Goal: Transaction & Acquisition: Purchase product/service

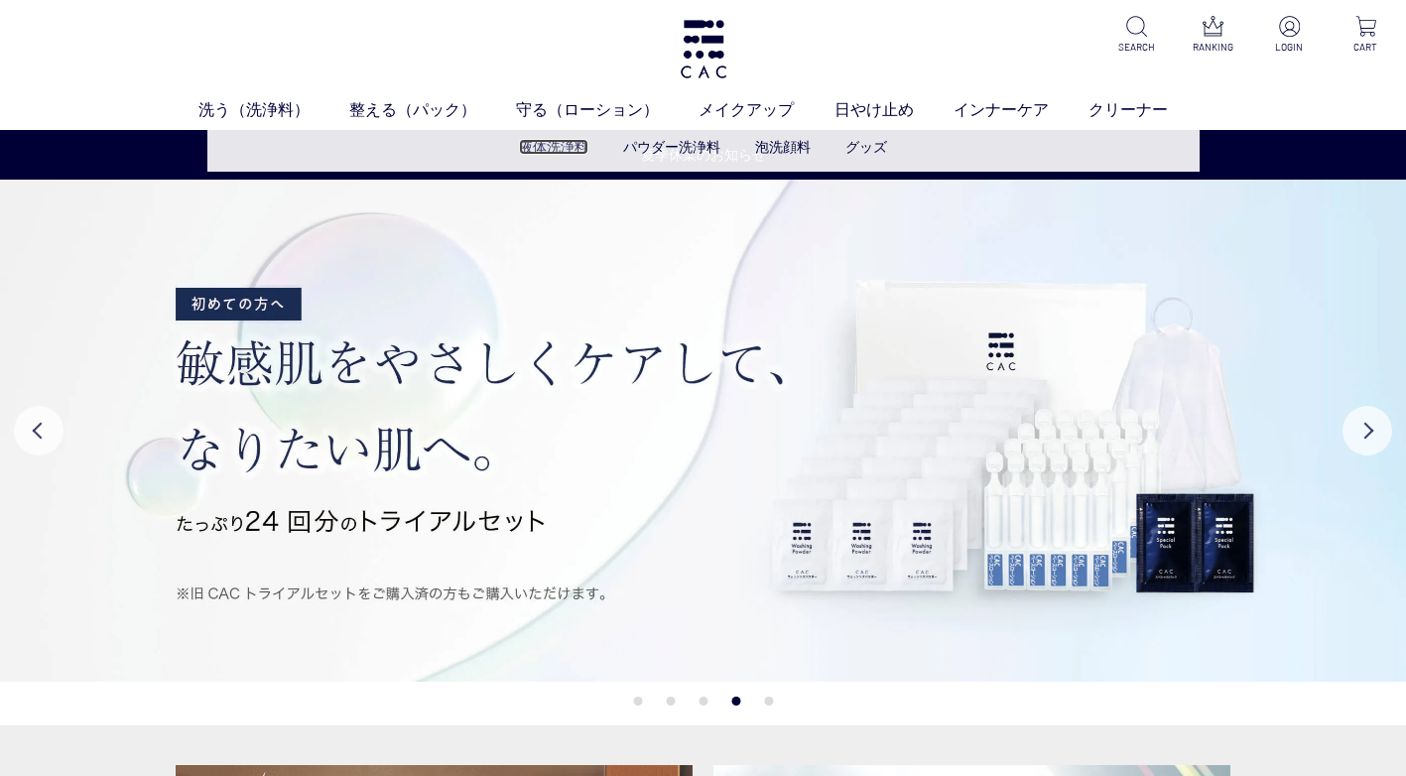
click at [546, 155] on link "液体洗浄料" at bounding box center [553, 147] width 69 height 16
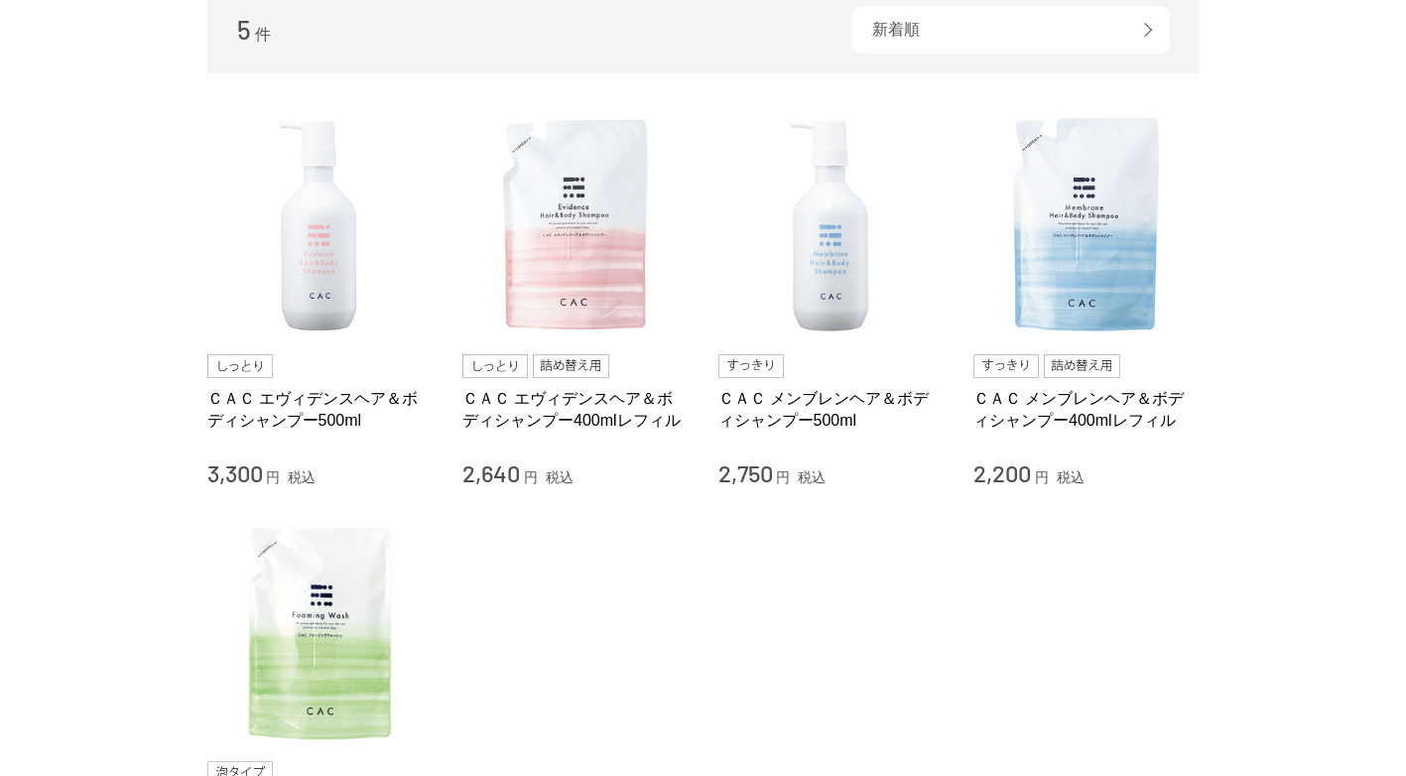
scroll to position [496, 0]
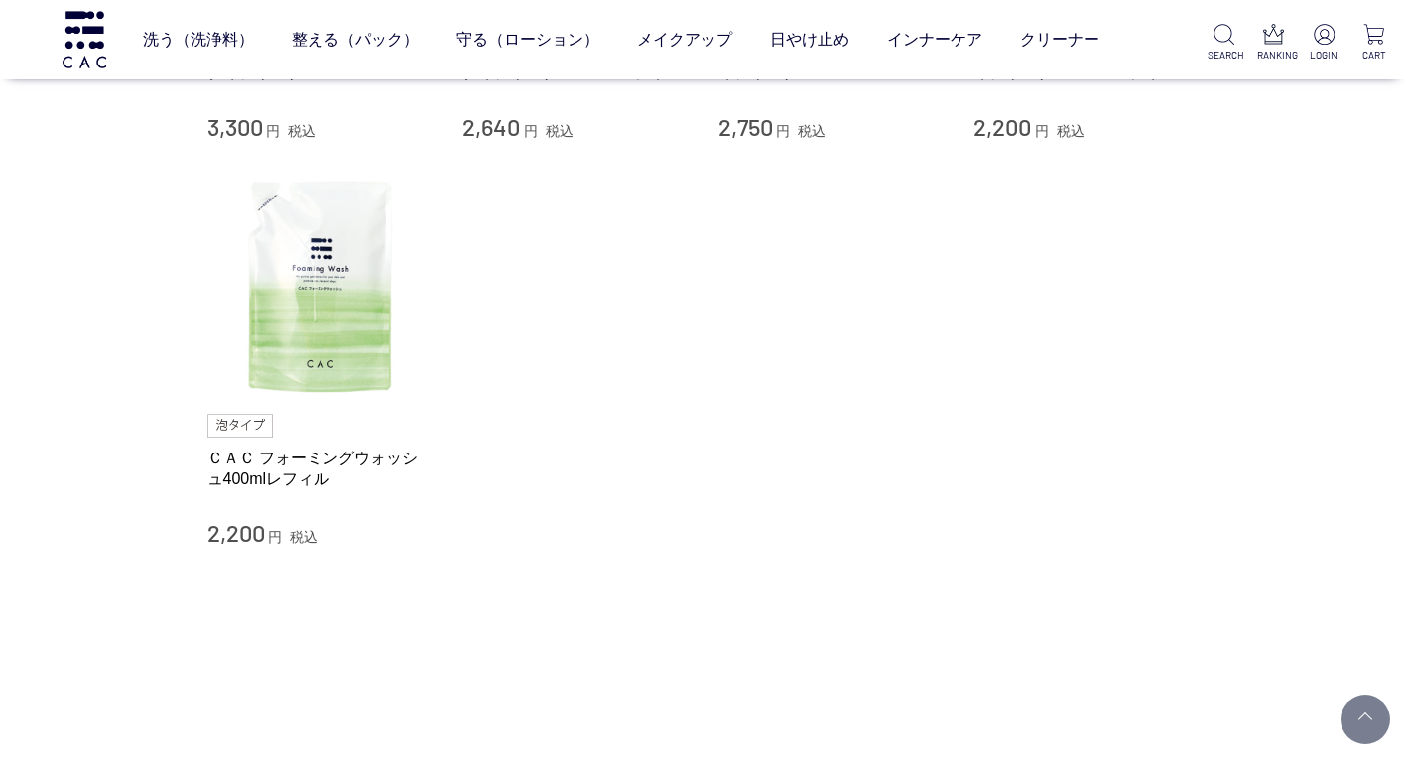
drag, startPoint x: 85, startPoint y: 266, endPoint x: 94, endPoint y: 245, distance: 22.7
click at [89, 258] on div "買い物かご 買い物かご内の商品 買い物かごは空です... カテゴリから探す 商品一覧 スキンケア 洗う（洗浄料） 液体洗浄料 パウダー洗浄料 泡洗顔料 グッズ…" at bounding box center [703, 137] width 1406 height 1180
click at [77, 381] on div "買い物かご 買い物かご内の商品 買い物かごは空です... カテゴリから探す 商品一覧 スキンケア 洗う（洗浄料） 液体洗浄料 パウダー洗浄料 泡洗顔料 グッズ…" at bounding box center [703, 137] width 1406 height 1180
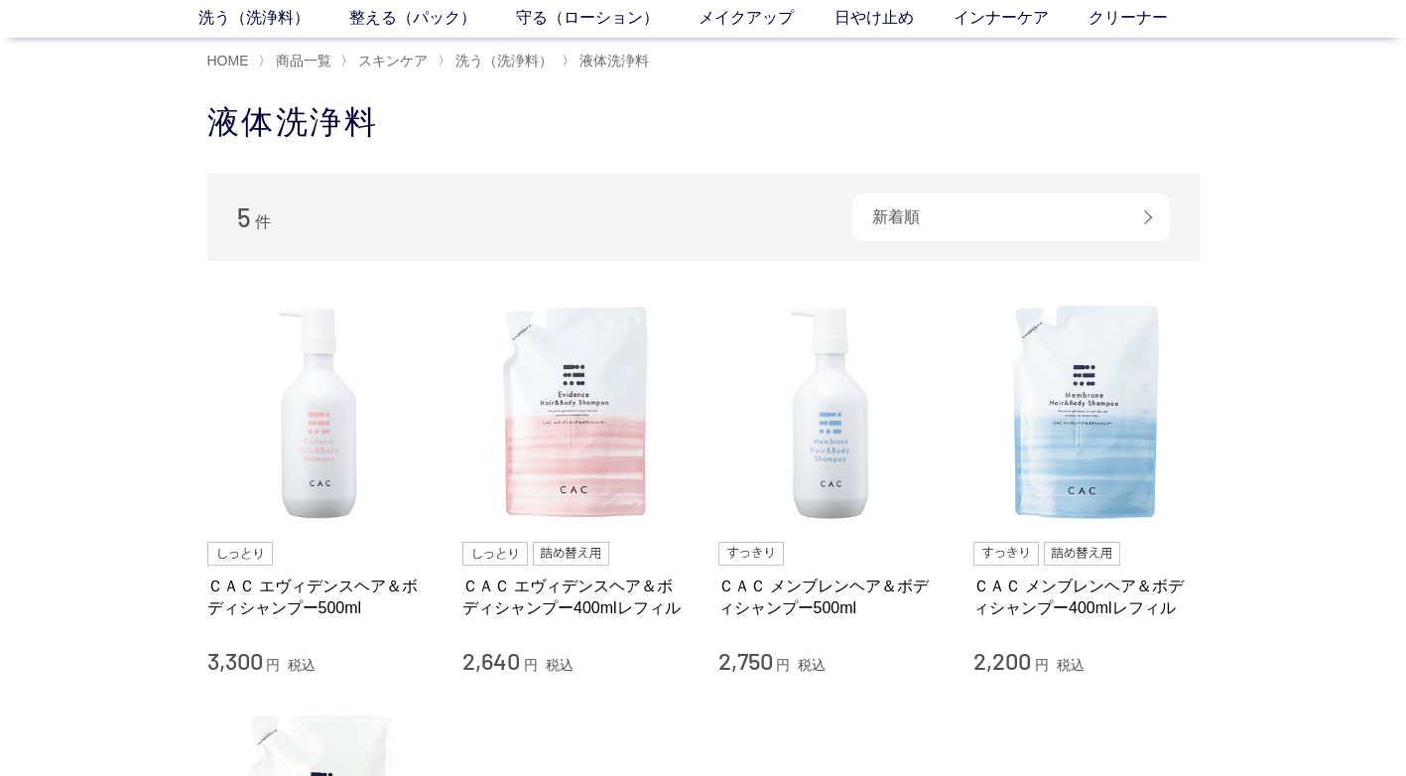
scroll to position [0, 0]
